Goal: Register for event/course: Sign up to attend an event or enroll in a course

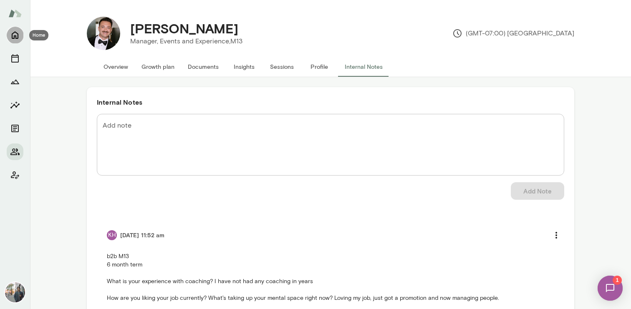
click at [15, 35] on icon "Home" at bounding box center [15, 36] width 7 height 8
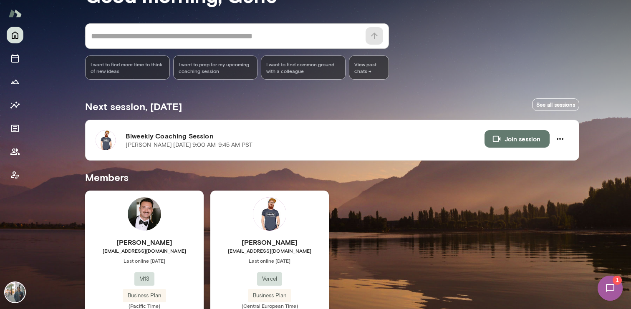
scroll to position [104, 0]
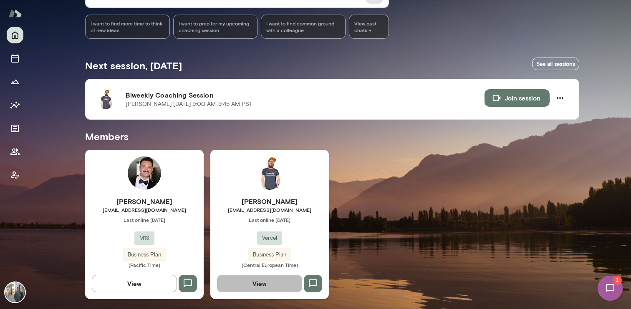
click at [257, 283] on button "View" at bounding box center [259, 284] width 85 height 18
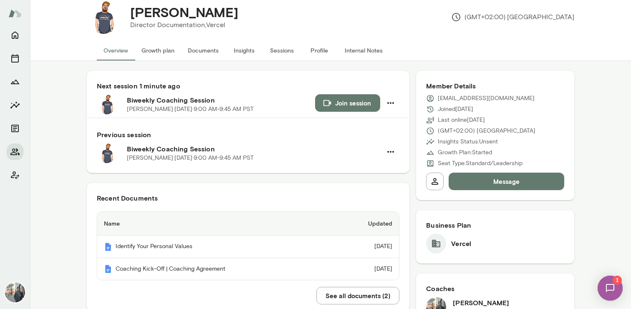
scroll to position [15, 0]
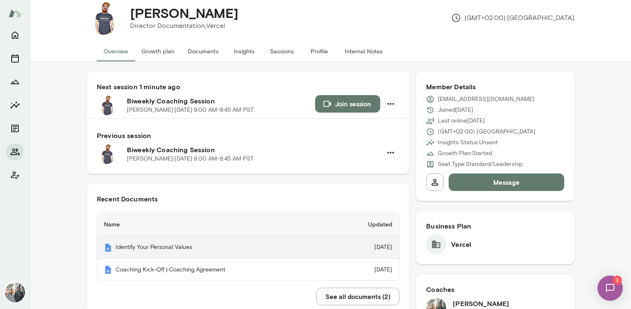
click at [137, 251] on th "Identify Your Personal Values" at bounding box center [215, 248] width 236 height 23
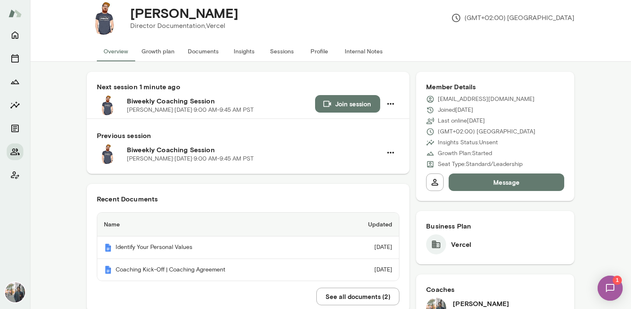
click at [346, 102] on button "Join session" at bounding box center [347, 104] width 65 height 18
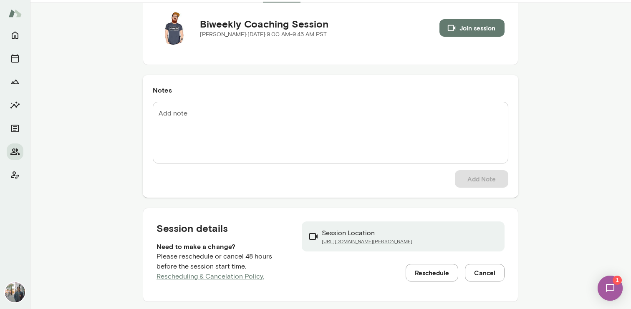
scroll to position [77, 0]
